Goal: Find specific page/section: Find specific page/section

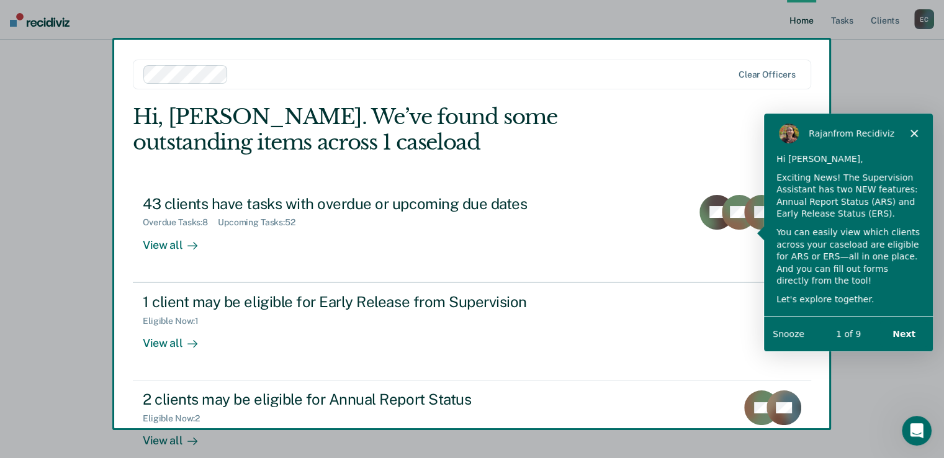
click at [475, 132] on icon "Close" at bounding box center [913, 132] width 7 height 7
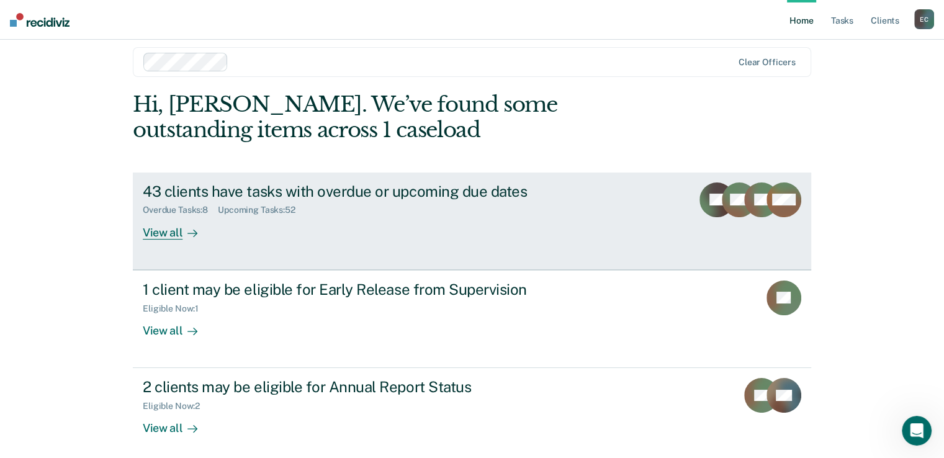
scroll to position [20, 0]
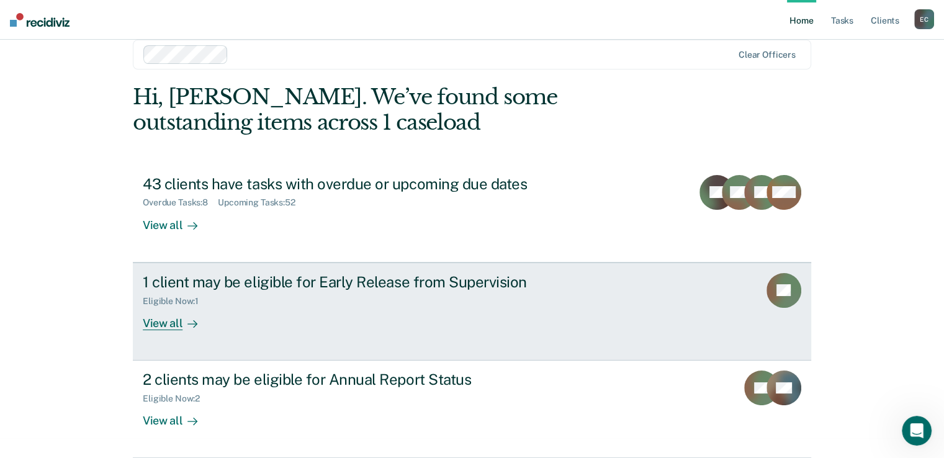
click at [167, 322] on div "View all" at bounding box center [178, 318] width 70 height 24
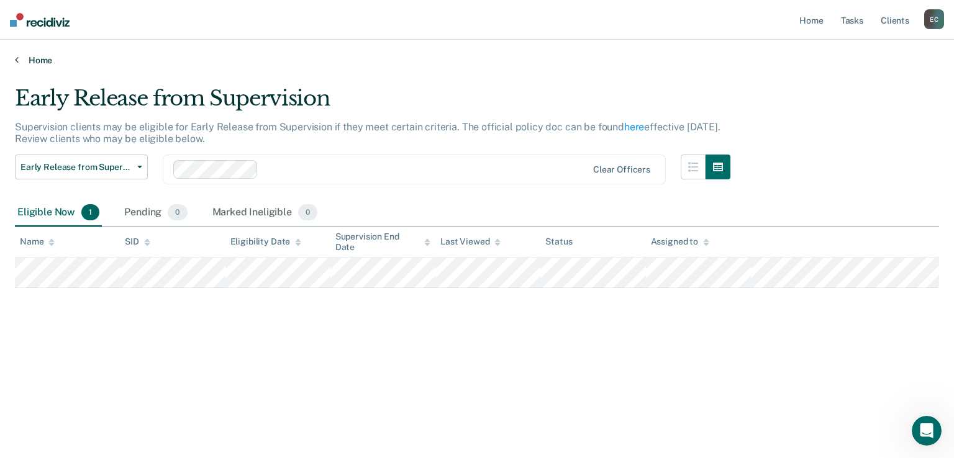
click at [17, 60] on icon at bounding box center [17, 60] width 4 height 10
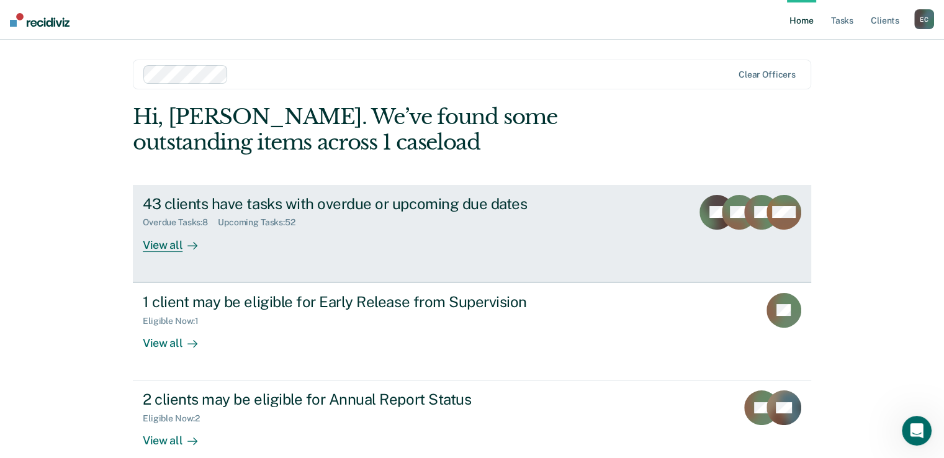
click at [313, 209] on div "43 clients have tasks with overdue or upcoming due dates" at bounding box center [361, 204] width 436 height 18
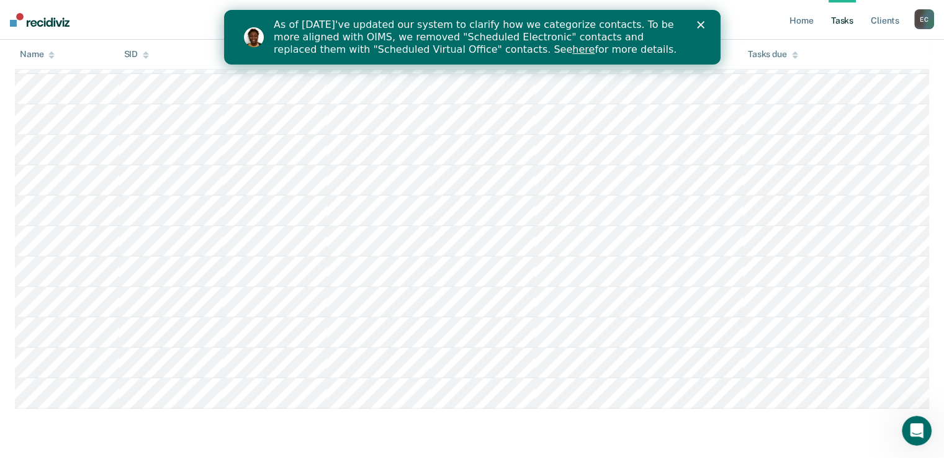
scroll to position [1918, 0]
